Goal: Task Accomplishment & Management: Use online tool/utility

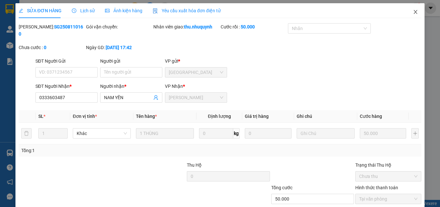
click at [409, 17] on span "Close" at bounding box center [416, 12] width 18 height 18
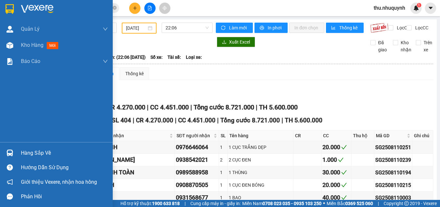
click at [14, 12] on div at bounding box center [9, 8] width 11 height 11
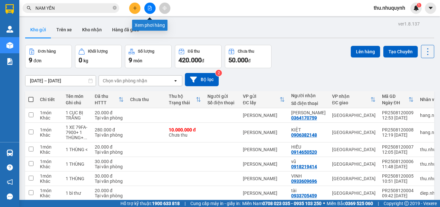
click at [152, 7] on button at bounding box center [149, 8] width 11 height 11
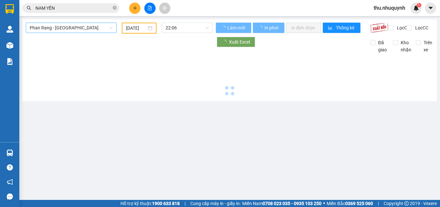
type input "[DATE]"
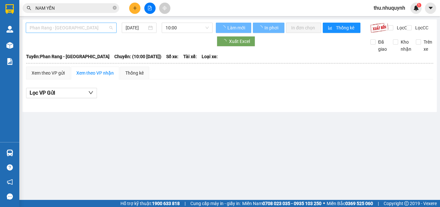
click at [76, 27] on span "Phan Rang - [GEOGRAPHIC_DATA]" at bounding box center [71, 28] width 83 height 10
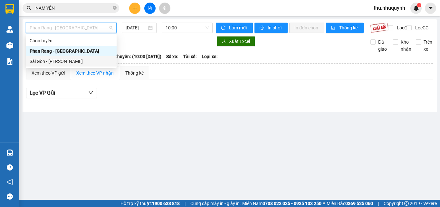
click at [58, 62] on div "Sài Gòn - [PERSON_NAME]" at bounding box center [71, 61] width 83 height 7
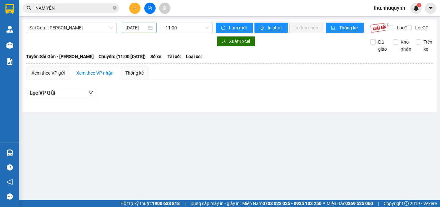
click at [148, 32] on div "[DATE]" at bounding box center [139, 28] width 35 height 10
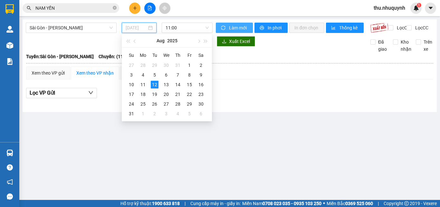
drag, startPoint x: 144, startPoint y: 87, endPoint x: 235, endPoint y: 25, distance: 109.5
click at [145, 85] on div "11" at bounding box center [143, 85] width 8 height 8
type input "[DATE]"
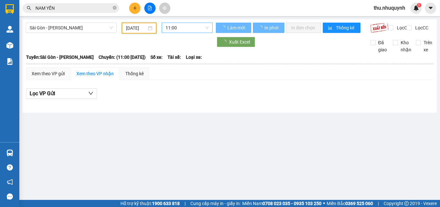
click at [193, 25] on div "Sài Gòn - Phan Rang [DATE] 11:00 Làm mới In phơi In đơn chọn Thống kê Lọc CR Lọ…" at bounding box center [230, 65] width 414 height 93
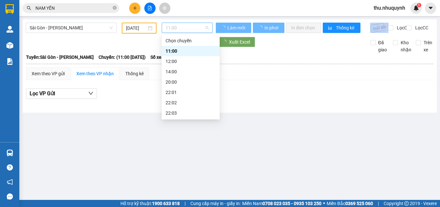
click at [193, 25] on span "11:00" at bounding box center [187, 28] width 43 height 10
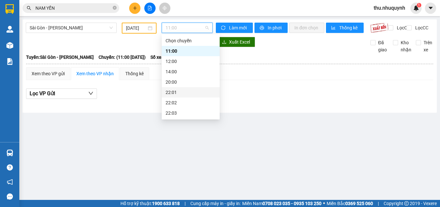
scroll to position [31, 0]
click at [180, 115] on div "22:06" at bounding box center [191, 112] width 50 height 7
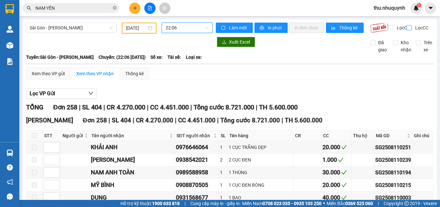
click at [413, 29] on span "Lọc CC" at bounding box center [421, 27] width 17 height 7
click at [408, 29] on input "Lọc CC" at bounding box center [410, 27] width 6 height 5
checkbox input "true"
click at [393, 45] on input "Kho nhận" at bounding box center [395, 42] width 5 height 5
checkbox input "true"
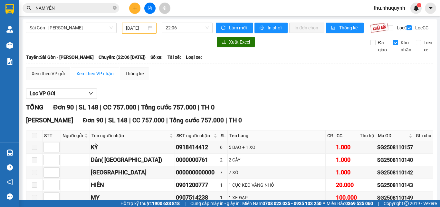
scroll to position [64, 0]
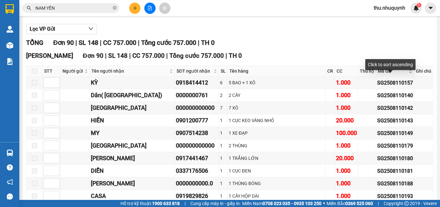
click at [406, 74] on div "Mã GD" at bounding box center [395, 70] width 34 height 7
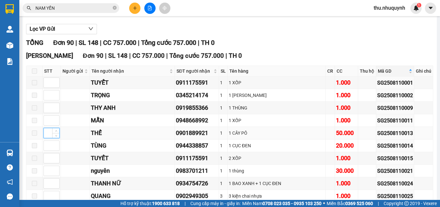
click at [48, 138] on input at bounding box center [51, 133] width 15 height 10
type input "1"
click at [48, 150] on input at bounding box center [51, 145] width 15 height 10
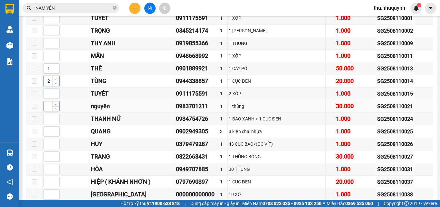
type input "2"
click at [49, 111] on input at bounding box center [51, 106] width 15 height 10
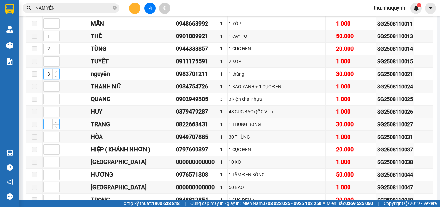
type input "3"
click at [49, 129] on input at bounding box center [51, 124] width 15 height 10
type input "4"
click at [48, 141] on input at bounding box center [51, 137] width 15 height 10
type input "5"
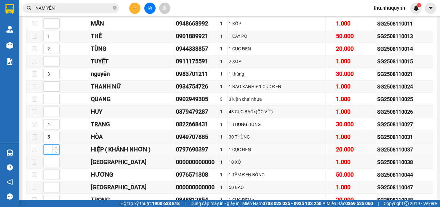
click at [49, 154] on input at bounding box center [51, 149] width 15 height 10
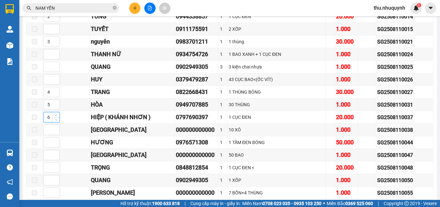
type input "6"
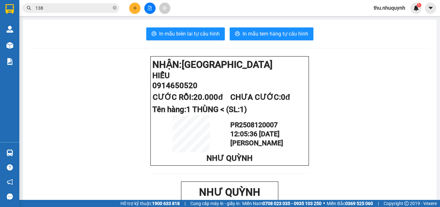
click at [98, 8] on input "138" at bounding box center [73, 8] width 76 height 7
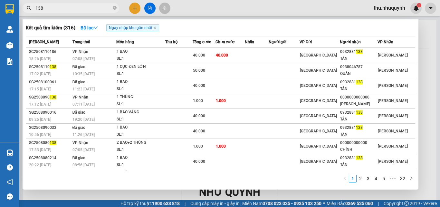
click at [98, 8] on input "138" at bounding box center [73, 8] width 76 height 7
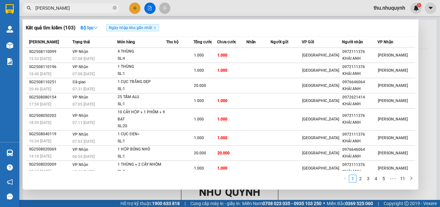
click at [221, 7] on div at bounding box center [220, 103] width 440 height 207
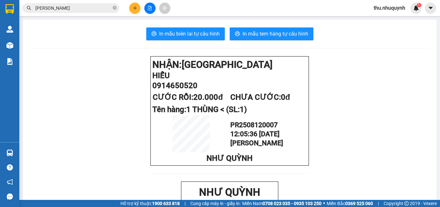
click at [77, 8] on input "khải anh" at bounding box center [73, 8] width 76 height 7
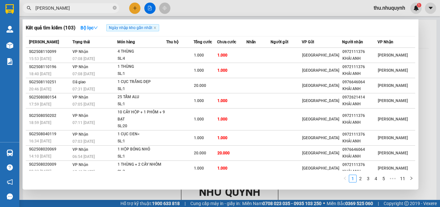
click at [76, 8] on input "khải anh" at bounding box center [73, 8] width 76 height 7
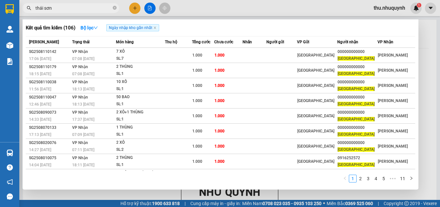
type input "thái sơn"
